Goal: Navigation & Orientation: Find specific page/section

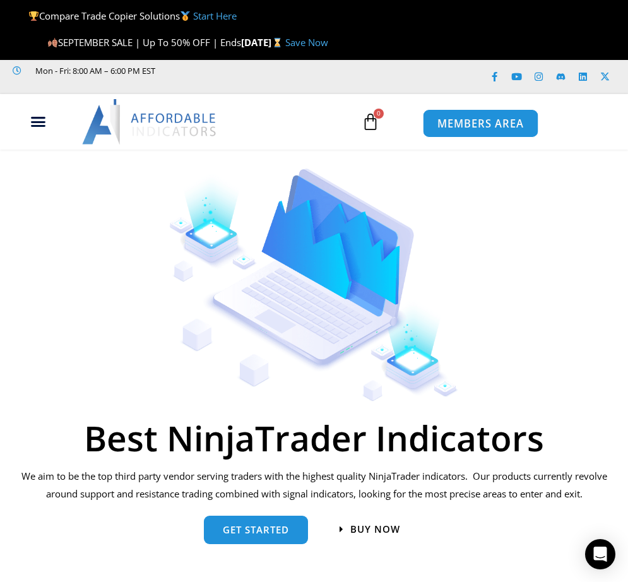
click at [455, 122] on span "MEMBERS AREA" at bounding box center [481, 123] width 86 height 11
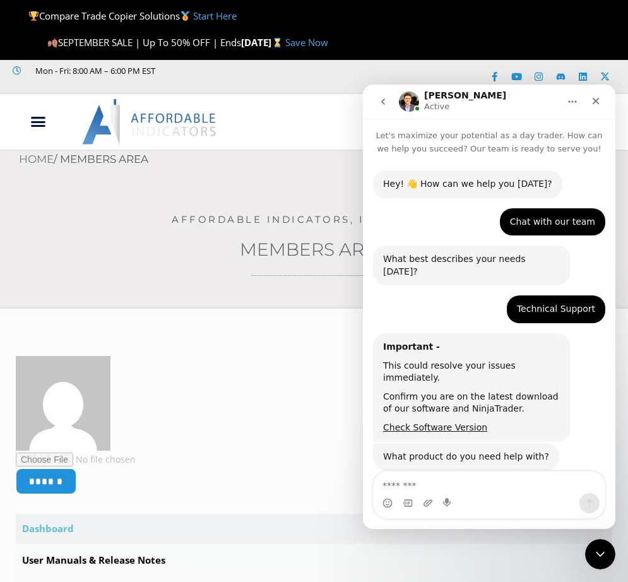
drag, startPoint x: 612, startPoint y: 431, endPoint x: 996, endPoint y: 233, distance: 431.8
click at [347, 104] on div "$ 0.00 0 Cart" at bounding box center [371, 122] width 56 height 37
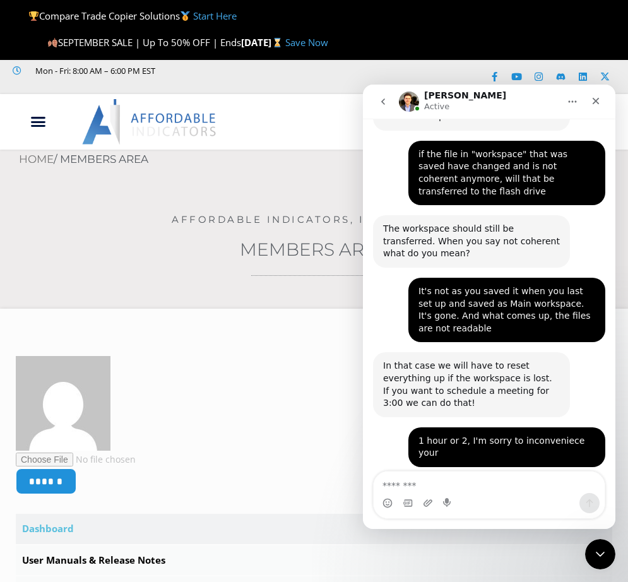
scroll to position [1503, 0]
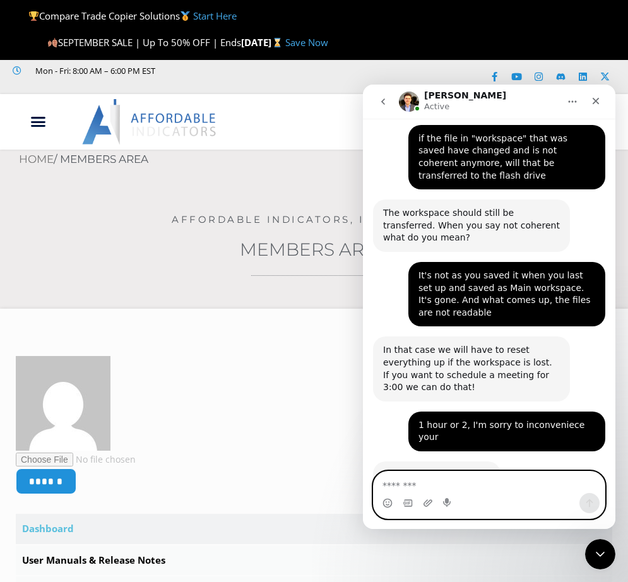
click at [386, 483] on textarea "Message…" at bounding box center [489, 482] width 231 height 21
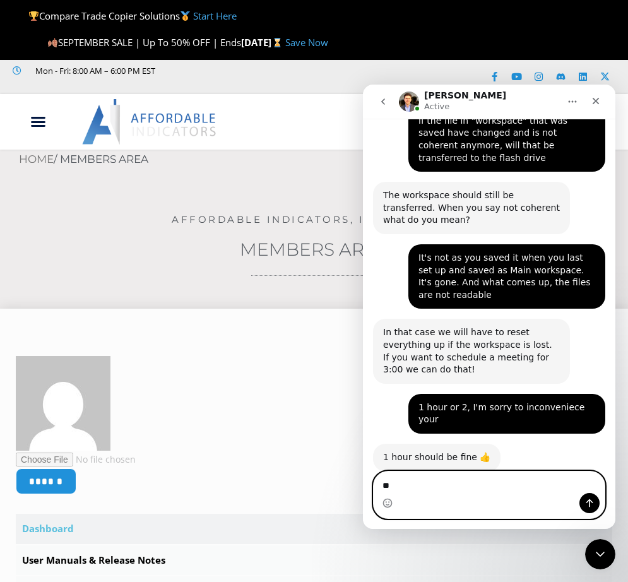
type textarea "**"
